Goal: Information Seeking & Learning: Learn about a topic

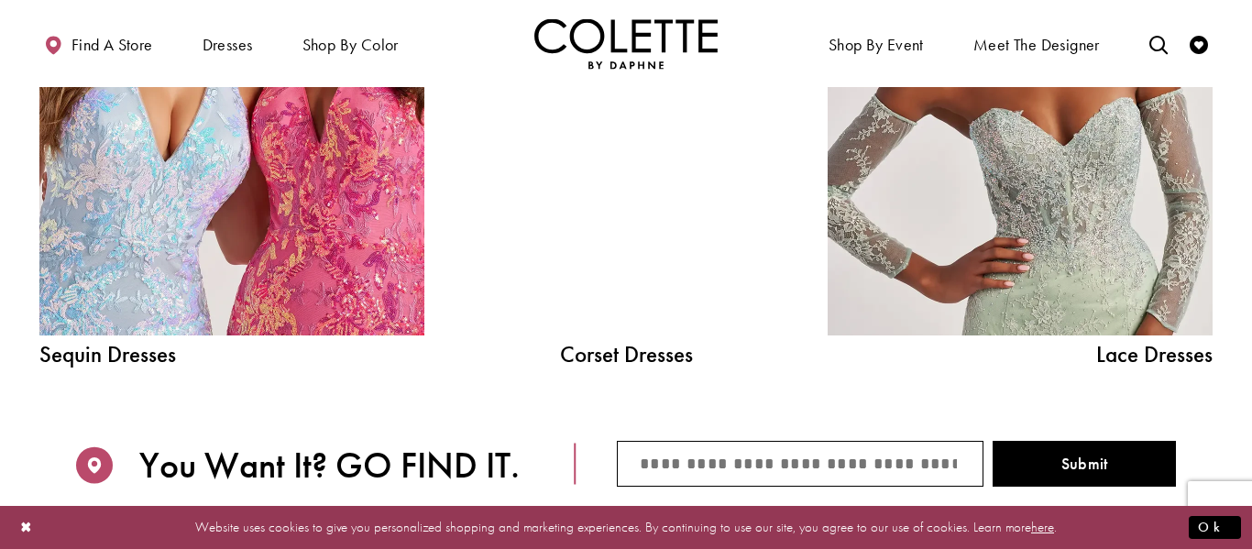
scroll to position [2155, 0]
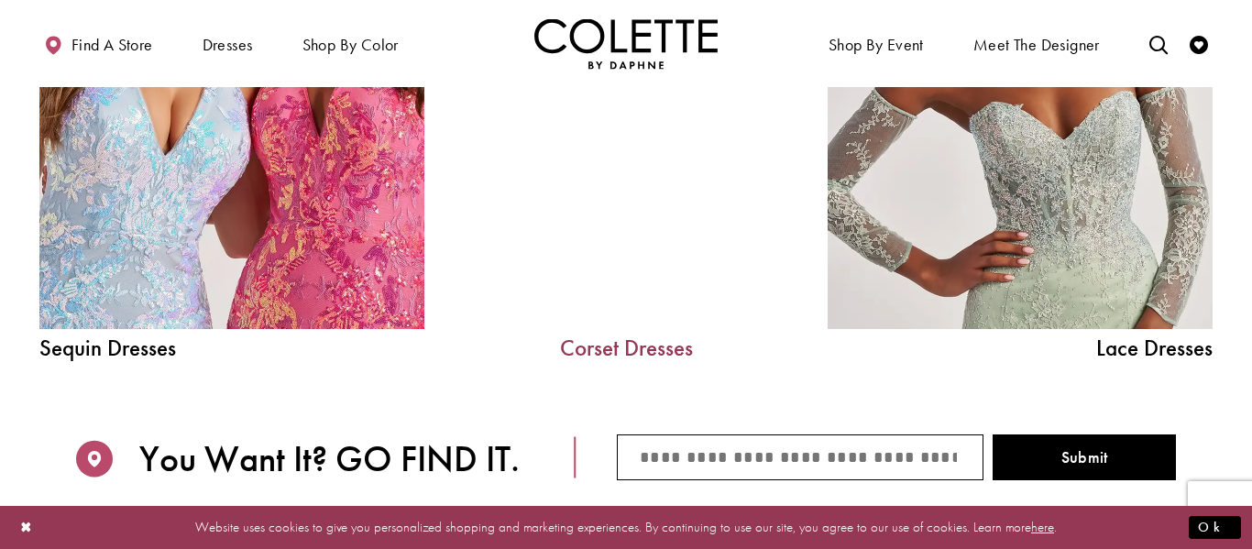
click at [612, 349] on link "Corset Dresses" at bounding box center [626, 347] width 275 height 23
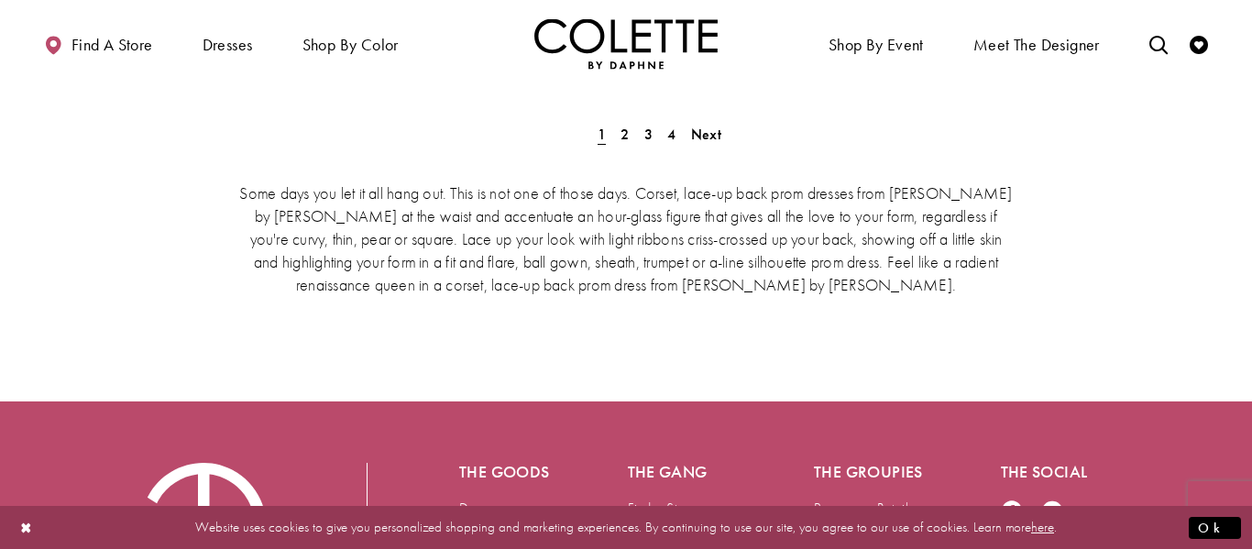
scroll to position [3404, 0]
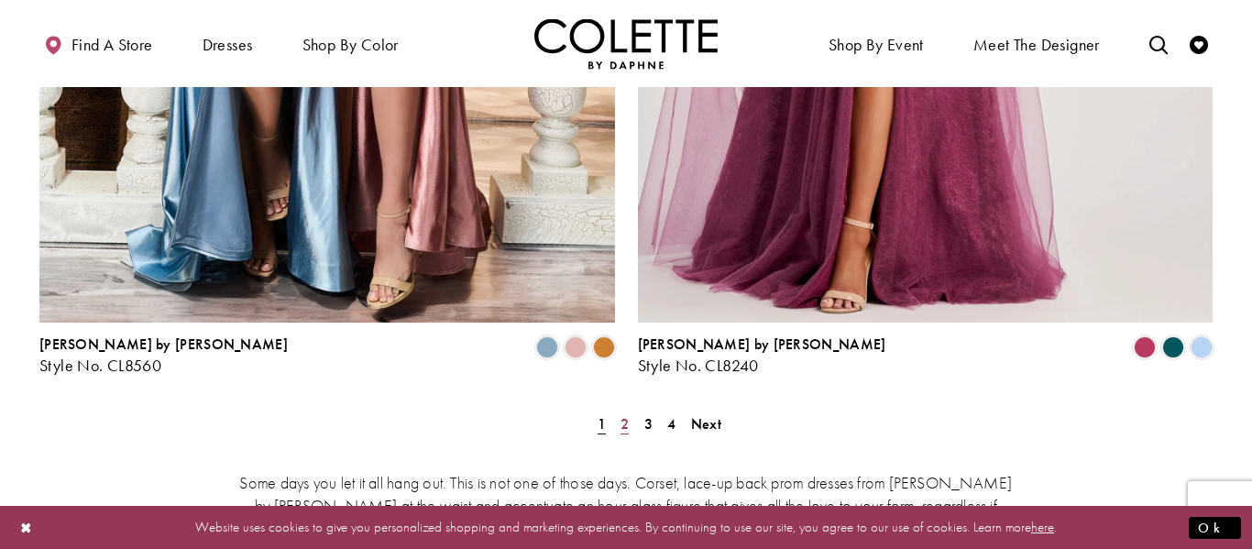
click at [625, 414] on span "2" at bounding box center [625, 423] width 8 height 19
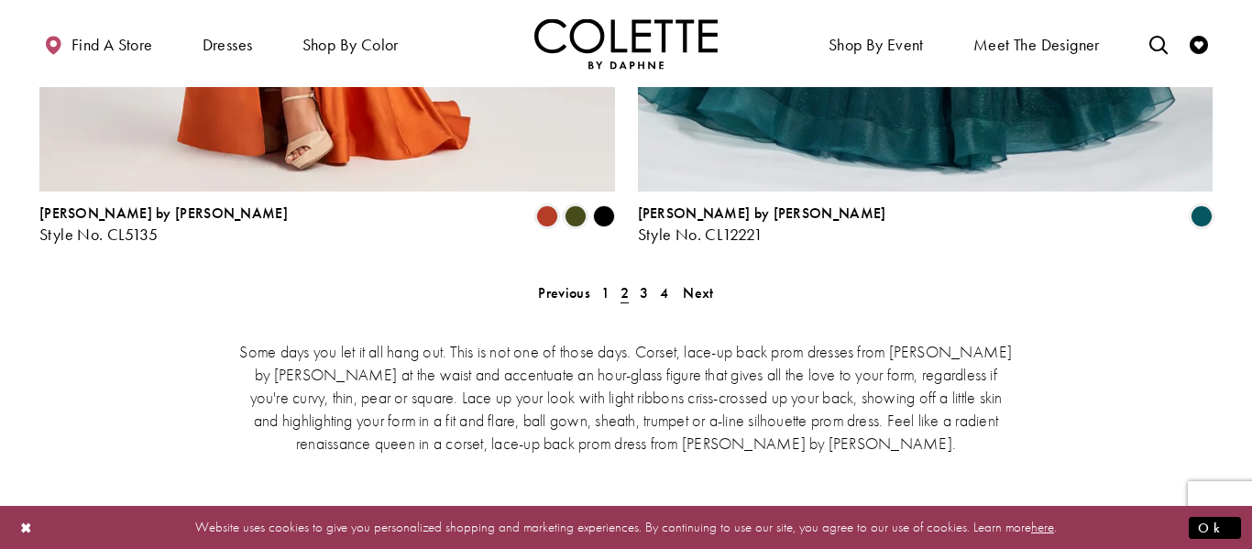
scroll to position [3520, 0]
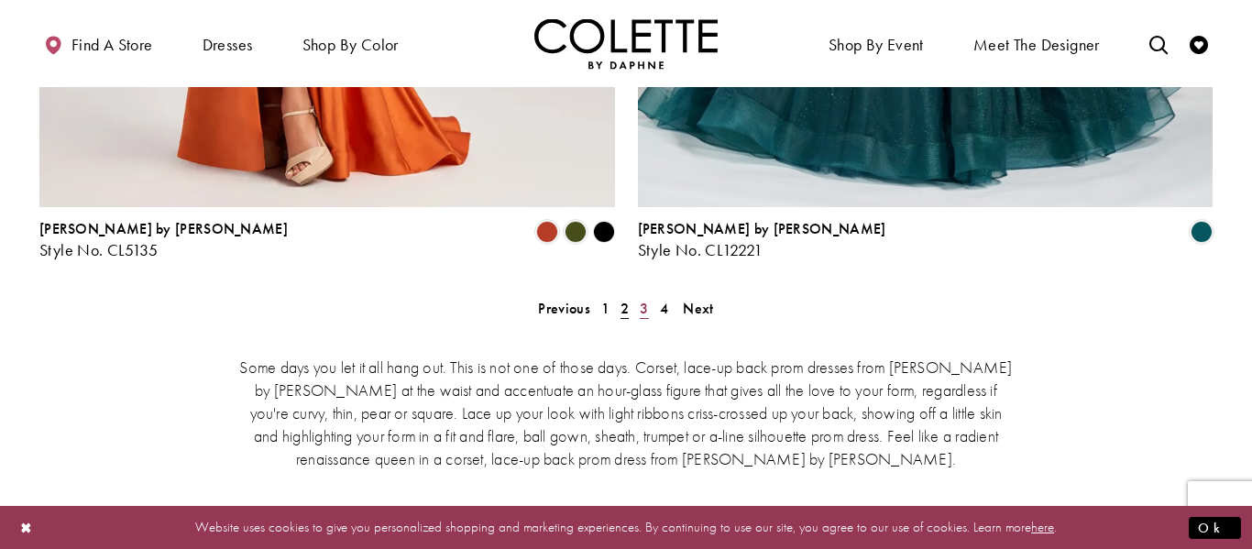
click at [640, 299] on span "3" at bounding box center [644, 308] width 8 height 19
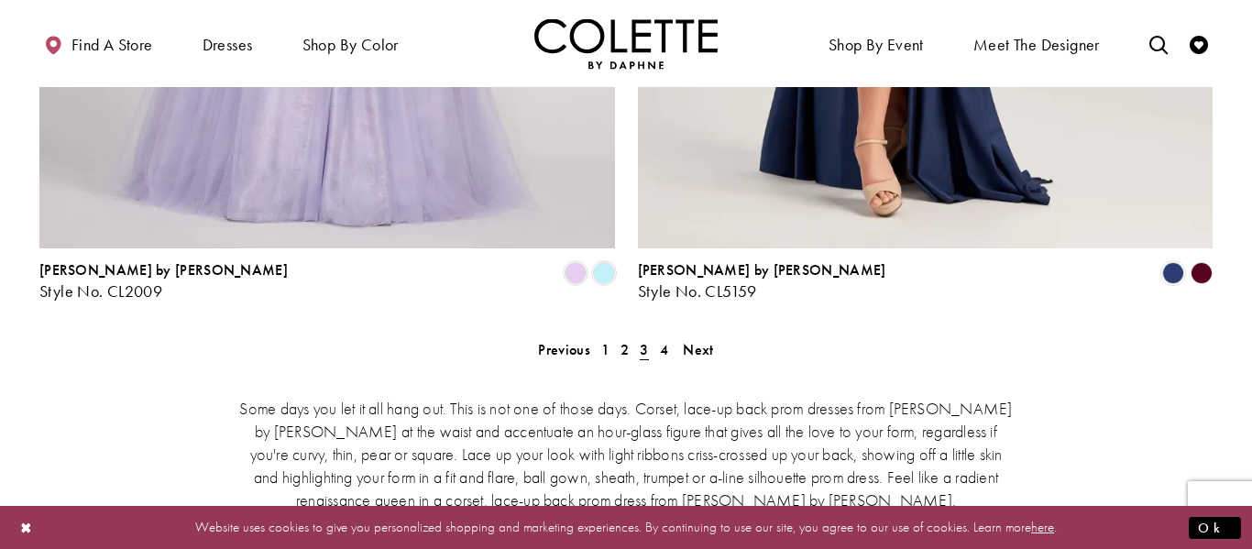
scroll to position [3484, 0]
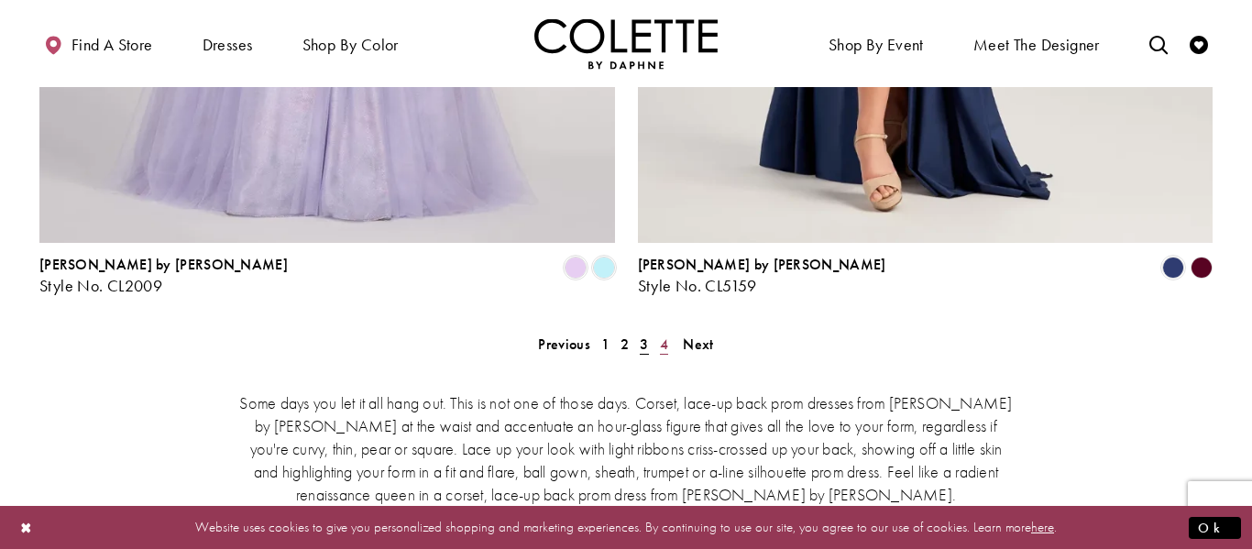
click at [666, 335] on span "4" at bounding box center [664, 344] width 8 height 19
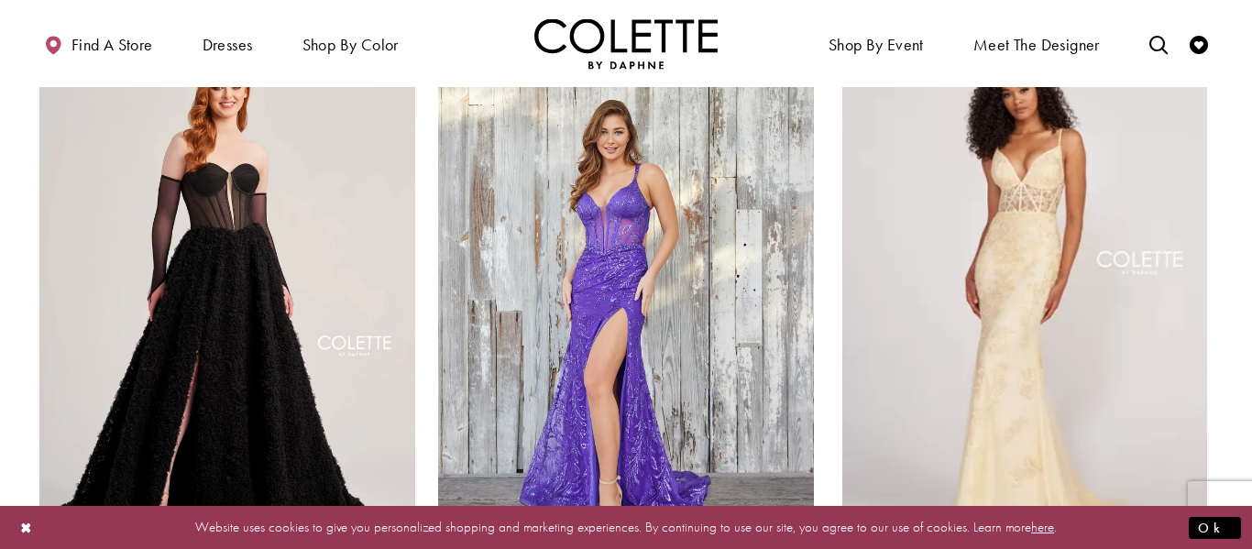
scroll to position [2203, 0]
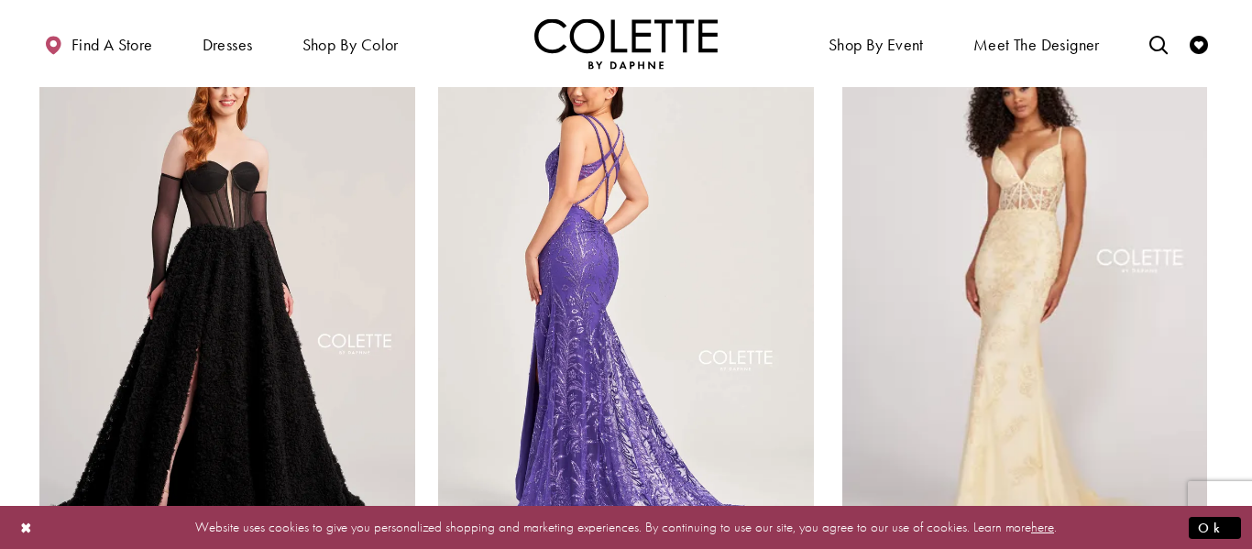
click at [542, 321] on img "Visit Colette by Daphne Style No. CL5113 Page" at bounding box center [626, 284] width 376 height 546
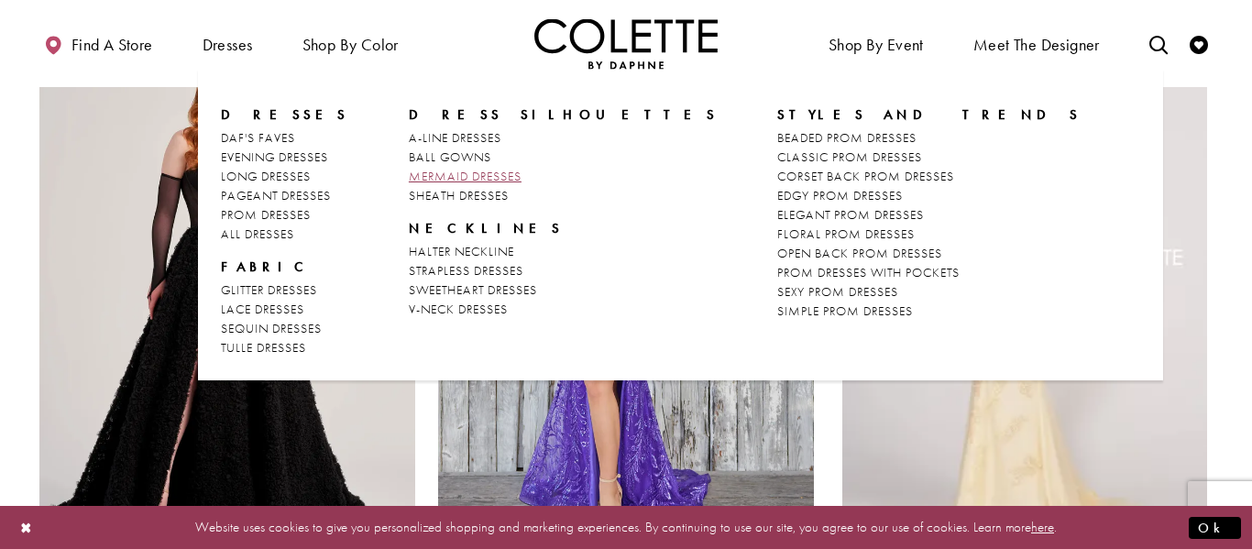
click at [437, 173] on span "MERMAID DRESSES" at bounding box center [465, 176] width 113 height 17
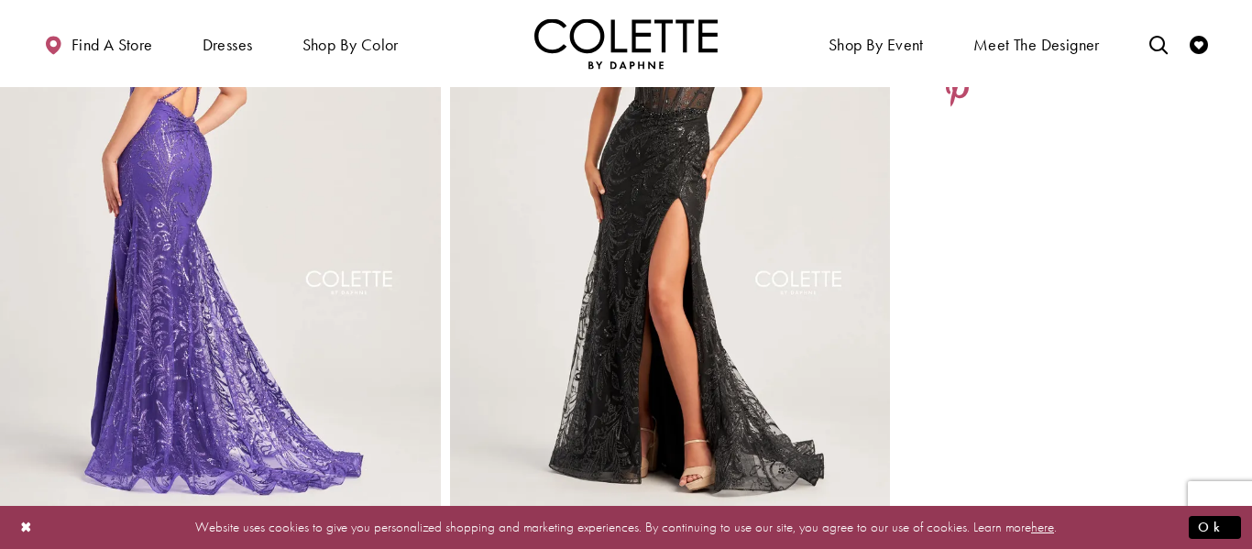
scroll to position [670, 0]
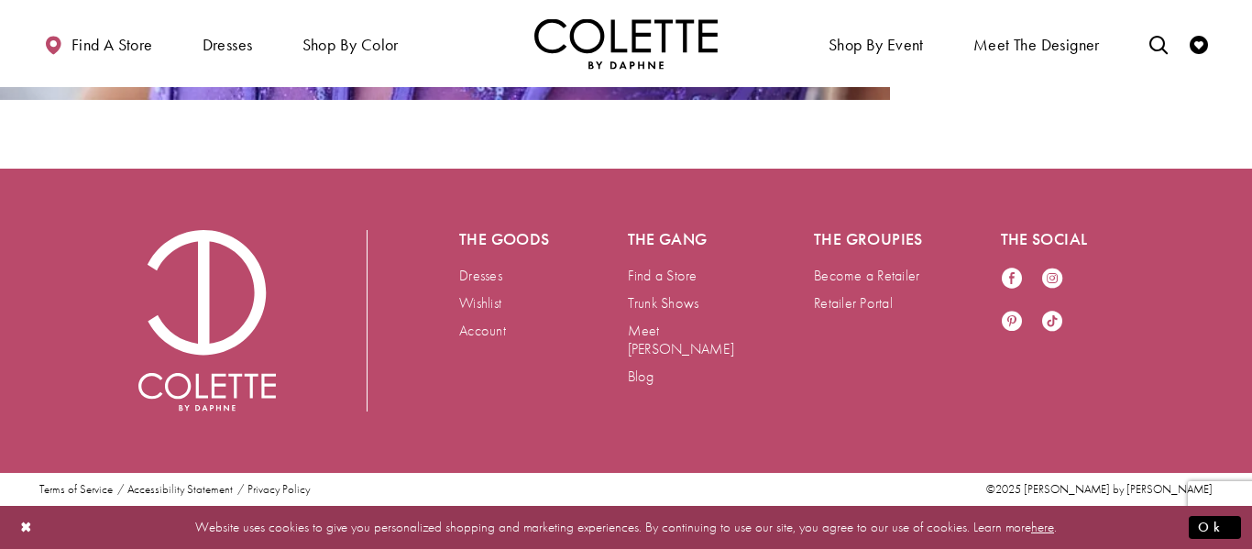
click at [634, 226] on div "The goods Dresses Wishlist Account The gang Find a Store Trunk Shows Meet Daphn…" at bounding box center [626, 321] width 1174 height 304
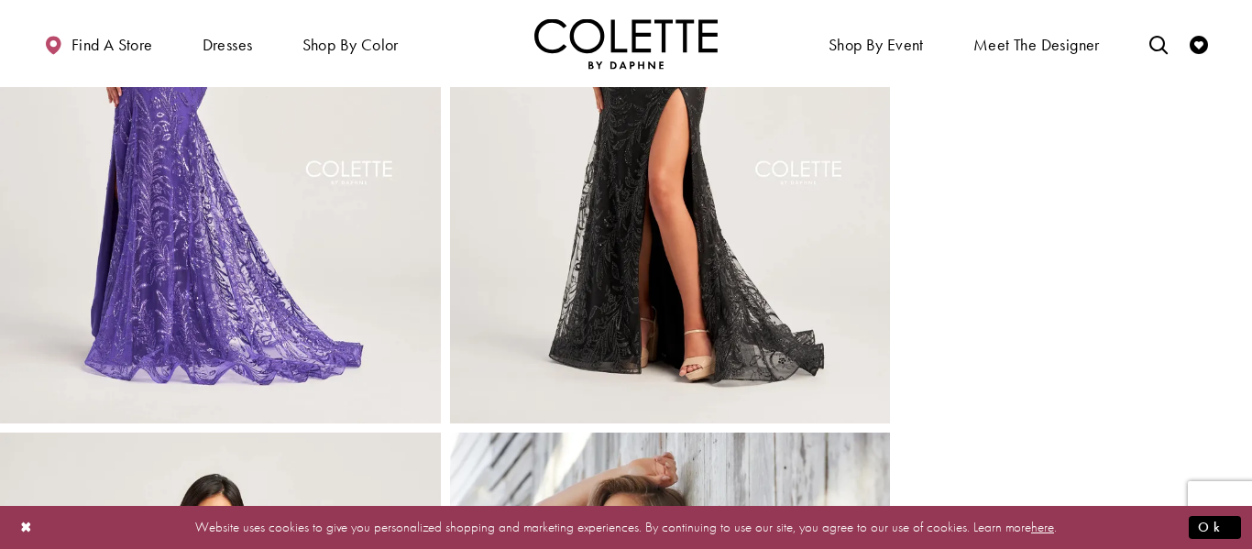
scroll to position [0, 0]
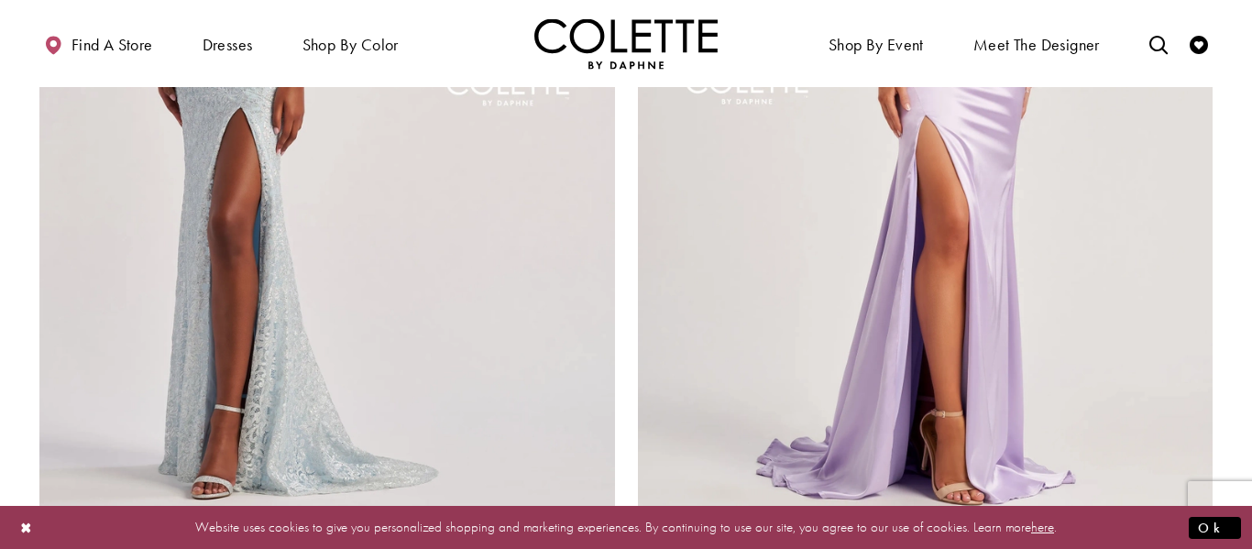
scroll to position [3229, 0]
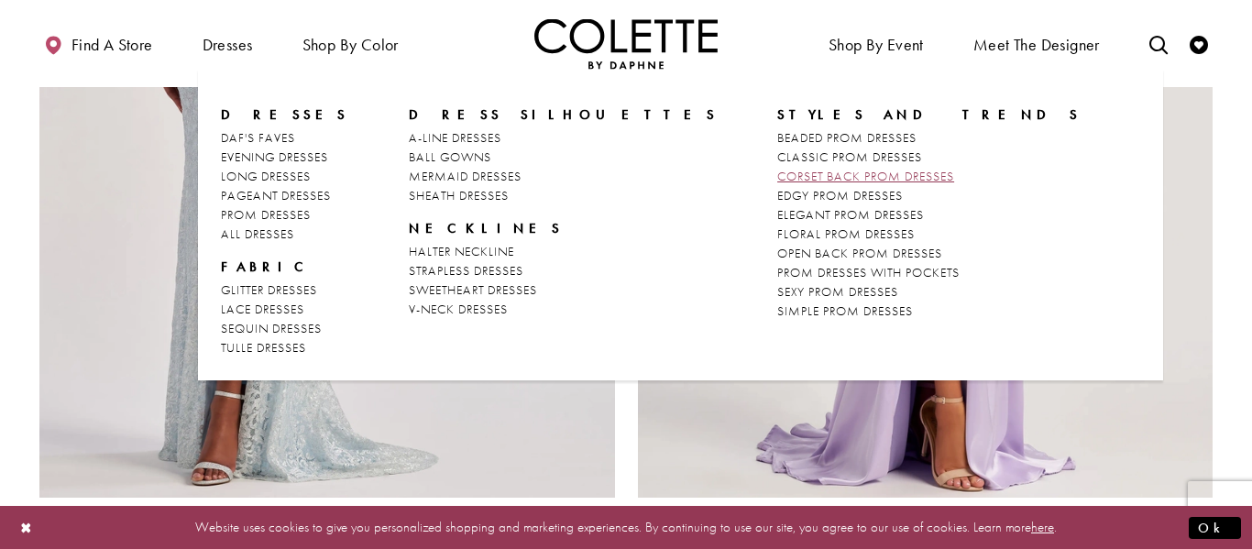
click at [777, 176] on span "CORSET BACK PROM DRESSES" at bounding box center [865, 176] width 177 height 17
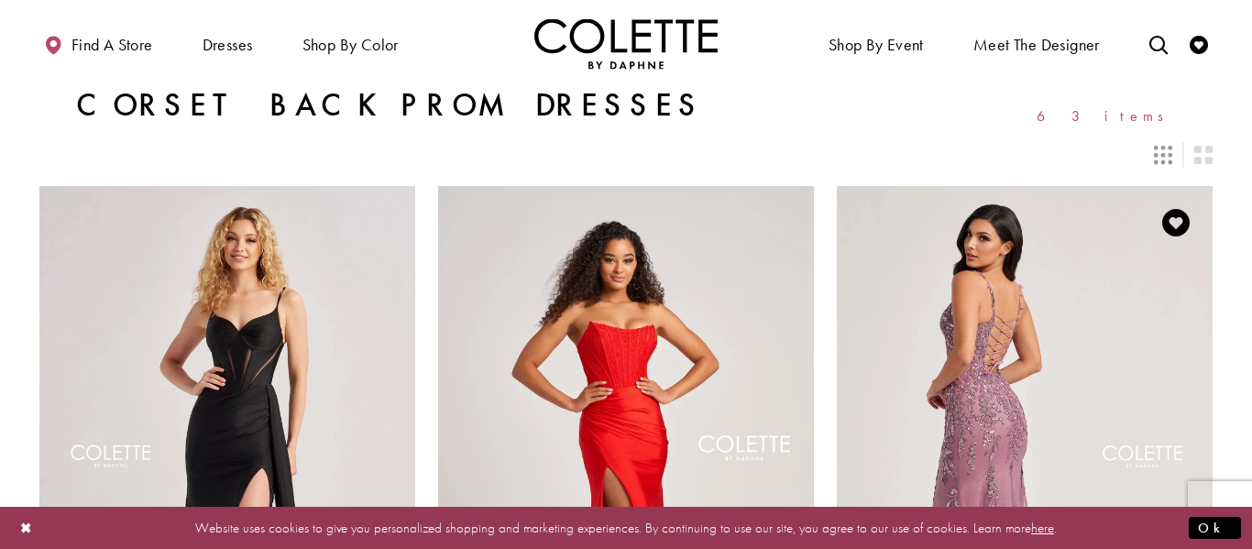
click at [1108, 357] on img "Visit Colette by Daphne Style No. CL8210 Page" at bounding box center [1025, 459] width 376 height 546
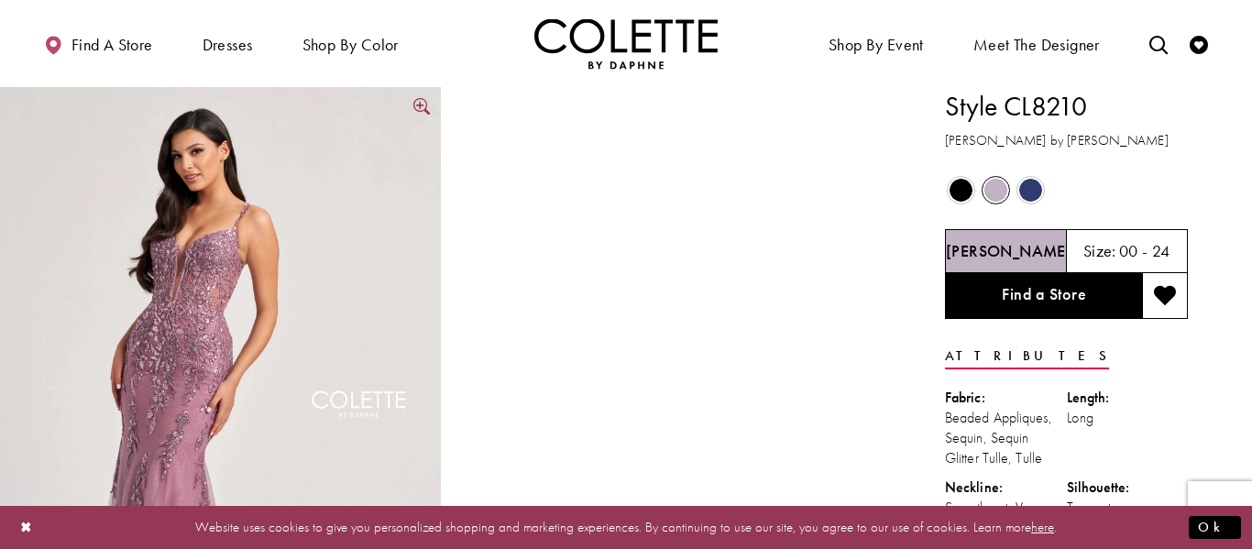
click at [1031, 193] on span "Product color controls state depends on size chosen" at bounding box center [1031, 190] width 23 height 23
